Goal: Information Seeking & Learning: Learn about a topic

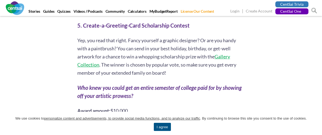
scroll to position [1015, 0]
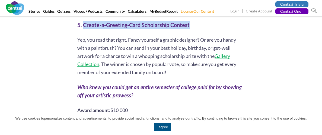
drag, startPoint x: 83, startPoint y: 25, endPoint x: 190, endPoint y: 27, distance: 107.8
click at [190, 27] on h2 "5. Create-a-Greeting-Card Scholarship Contest" at bounding box center [160, 25] width 167 height 8
copy b "Create-a-Greeting-Card Scholarship Contest"
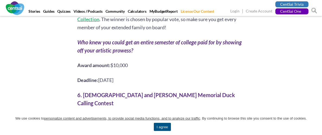
click at [189, 64] on p "Award amount: $10,000" at bounding box center [160, 65] width 167 height 8
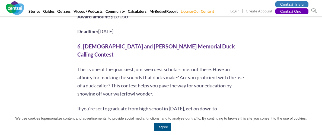
click at [189, 65] on p "This is one of the quackiest, um, weirdest scholarships out there. Have an affi…" at bounding box center [160, 81] width 167 height 33
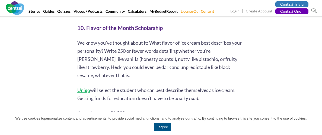
scroll to position [1653, 0]
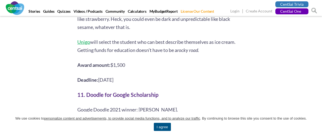
click at [169, 76] on p "Deadline: [DATE]" at bounding box center [160, 80] width 167 height 8
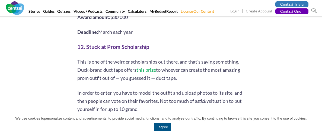
scroll to position [1879, 0]
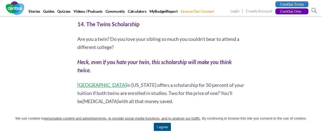
scroll to position [2181, 0]
click at [165, 85] on p "[GEOGRAPHIC_DATA] in [US_STATE] offers a scholarship for 50 percent of your tui…" at bounding box center [160, 93] width 167 height 24
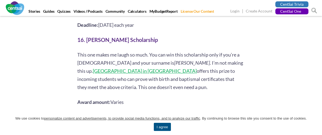
scroll to position [2386, 0]
click at [151, 50] on p "This one makes me laugh so much. You can win this scholarship only if you’re a …" at bounding box center [160, 70] width 167 height 41
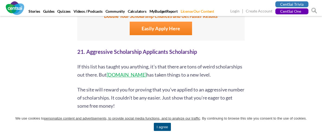
scroll to position [3080, 0]
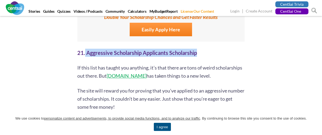
drag, startPoint x: 85, startPoint y: 37, endPoint x: 212, endPoint y: 39, distance: 126.6
click at [212, 49] on h2 "21. Aggressive Scholarship Applicants Scholarship" at bounding box center [160, 53] width 167 height 8
copy b "Aggressive Scholarship Applicants Scholarship"
click at [222, 64] on p "If this list has taught you anything, it’s that there are tons of weird scholar…" at bounding box center [160, 72] width 167 height 16
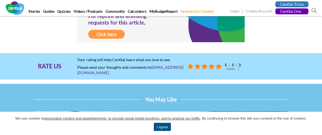
scroll to position [3329, 0]
